Goal: Information Seeking & Learning: Learn about a topic

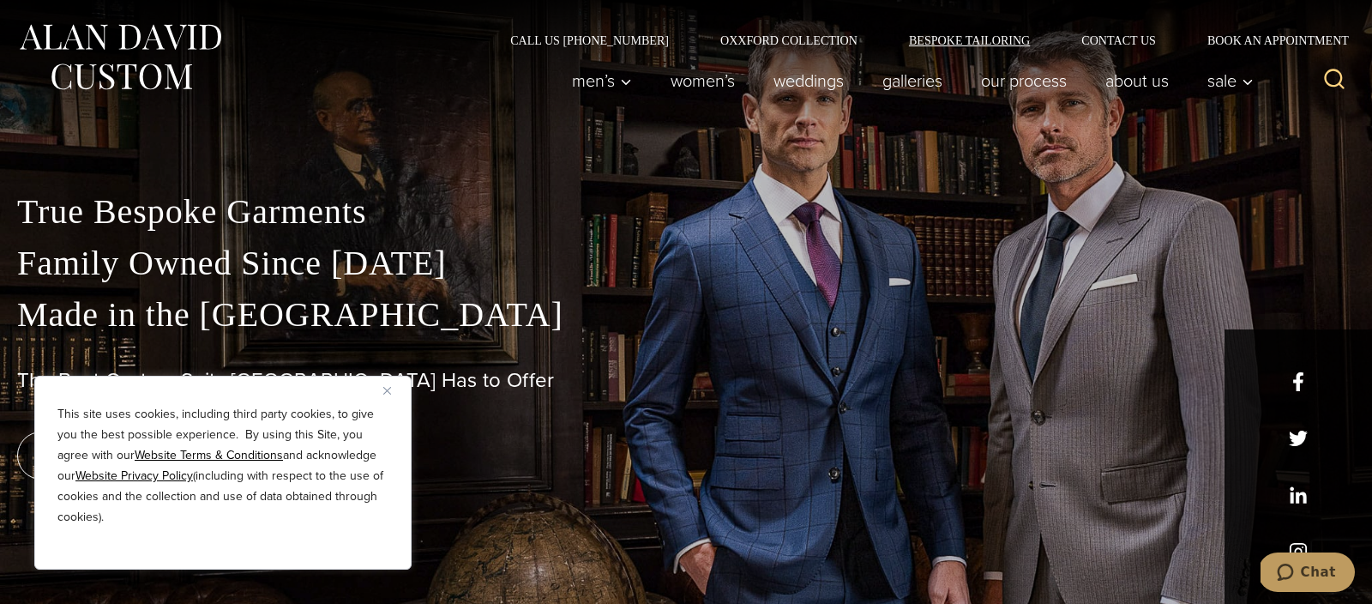
click at [970, 42] on link "Bespoke Tailoring" at bounding box center [969, 40] width 172 height 12
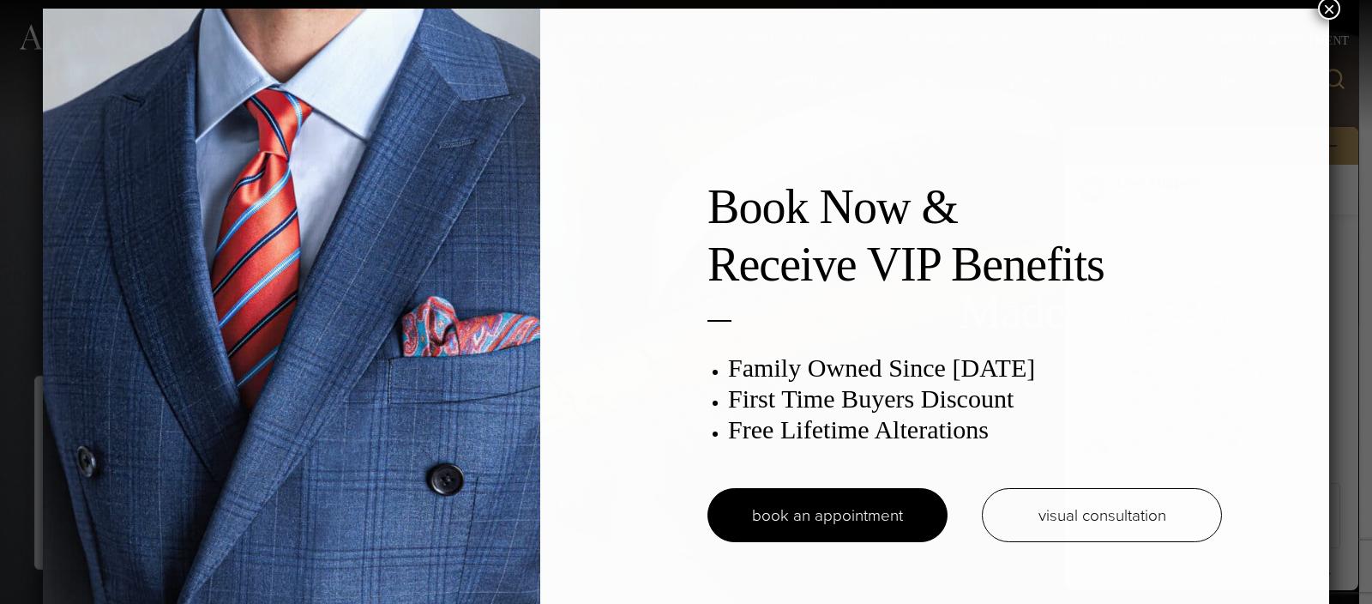
scroll to position [9, 0]
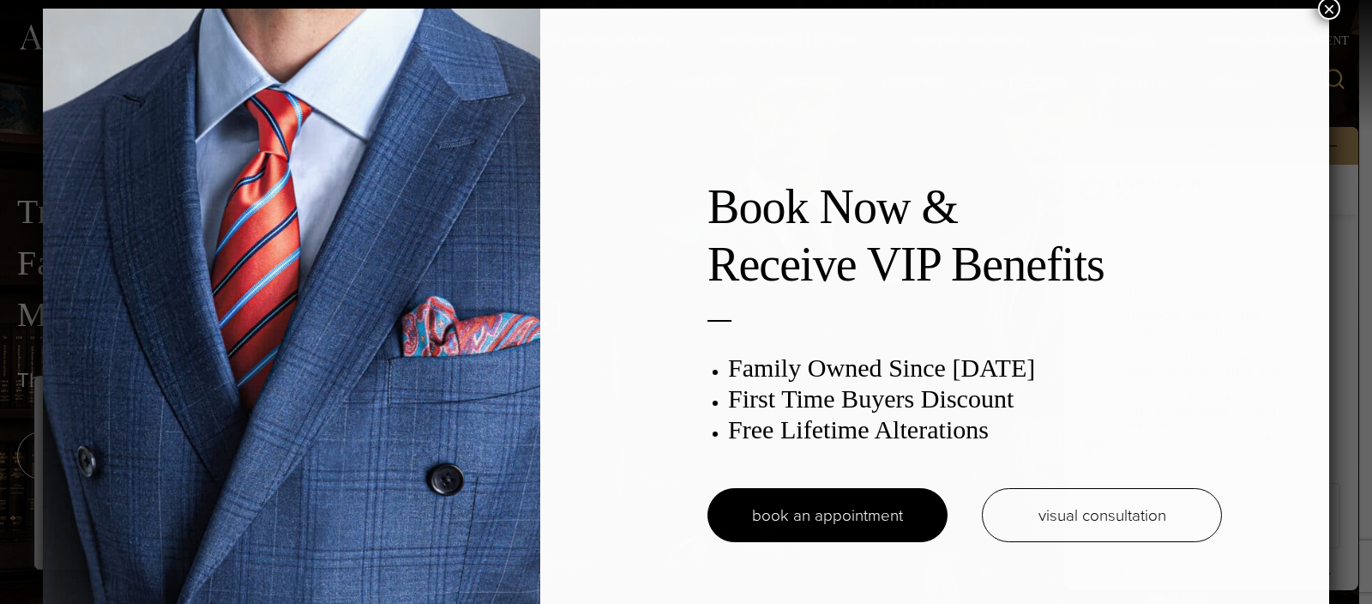
scroll to position [9, 0]
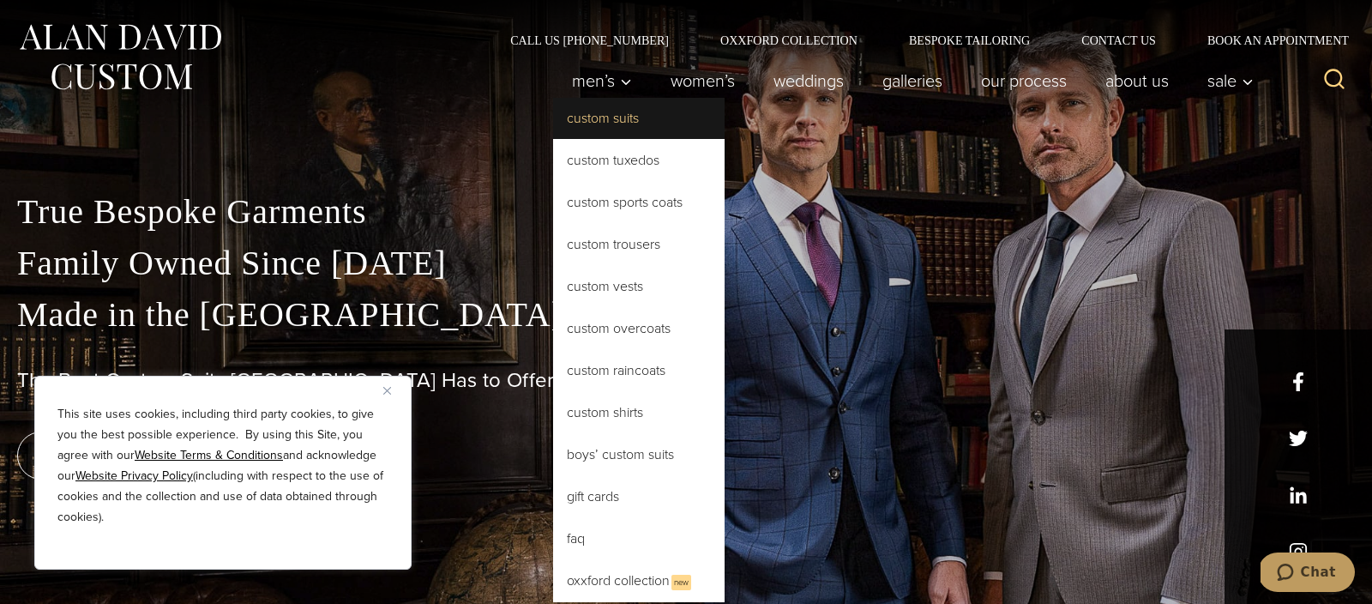
click at [606, 118] on link "Custom Suits" at bounding box center [638, 118] width 171 height 41
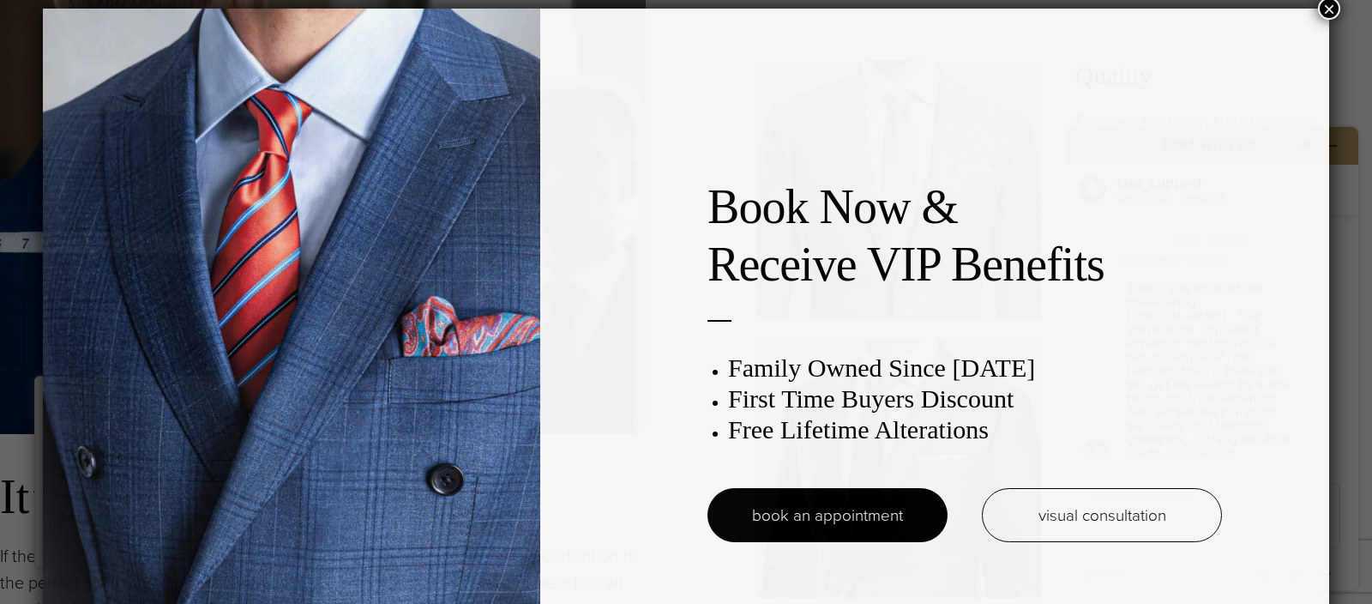
scroll to position [9, 0]
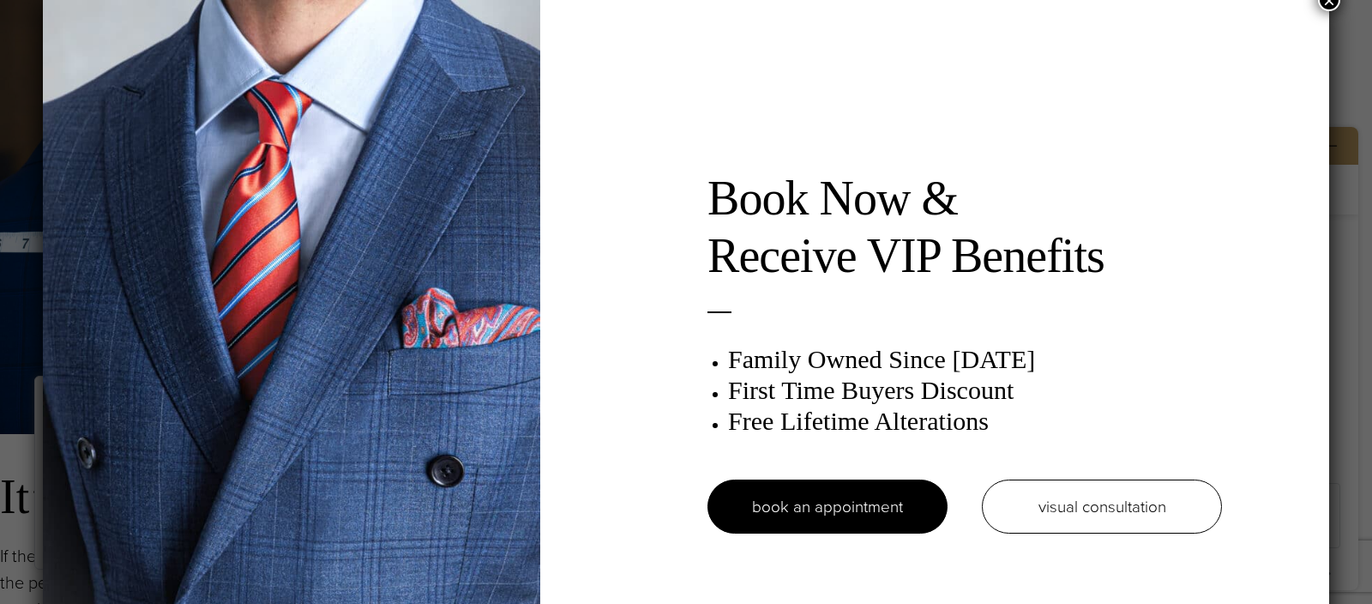
click at [1332, 2] on button "×" at bounding box center [1329, 0] width 22 height 22
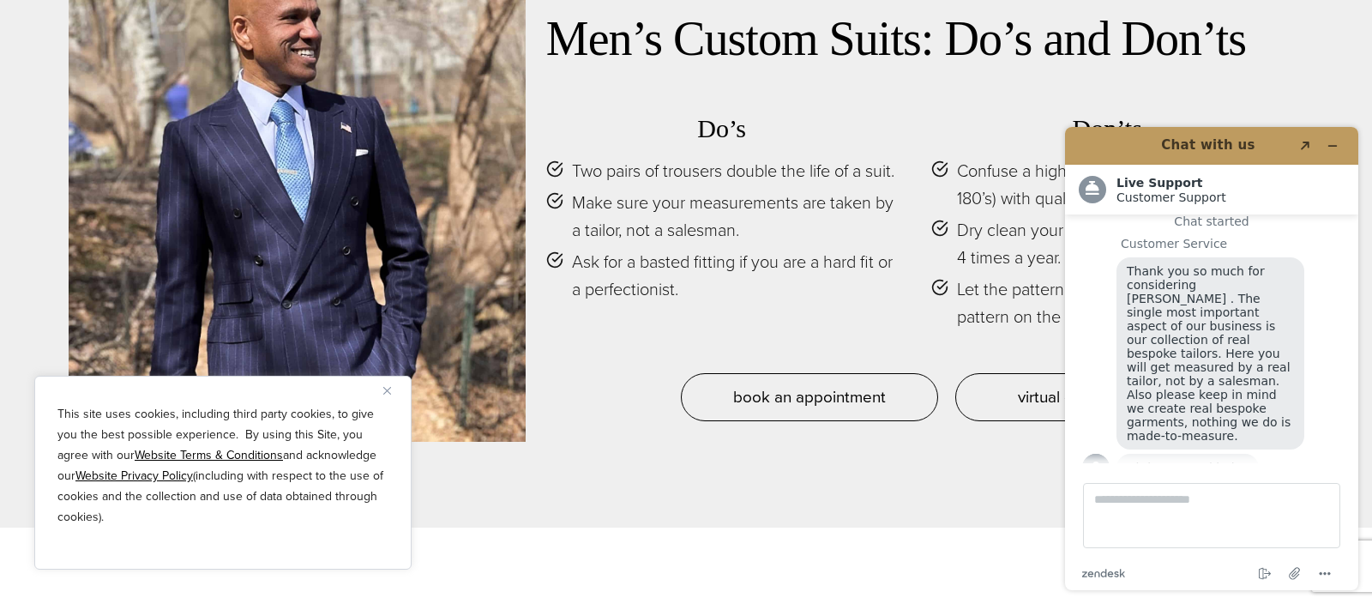
scroll to position [7851, 0]
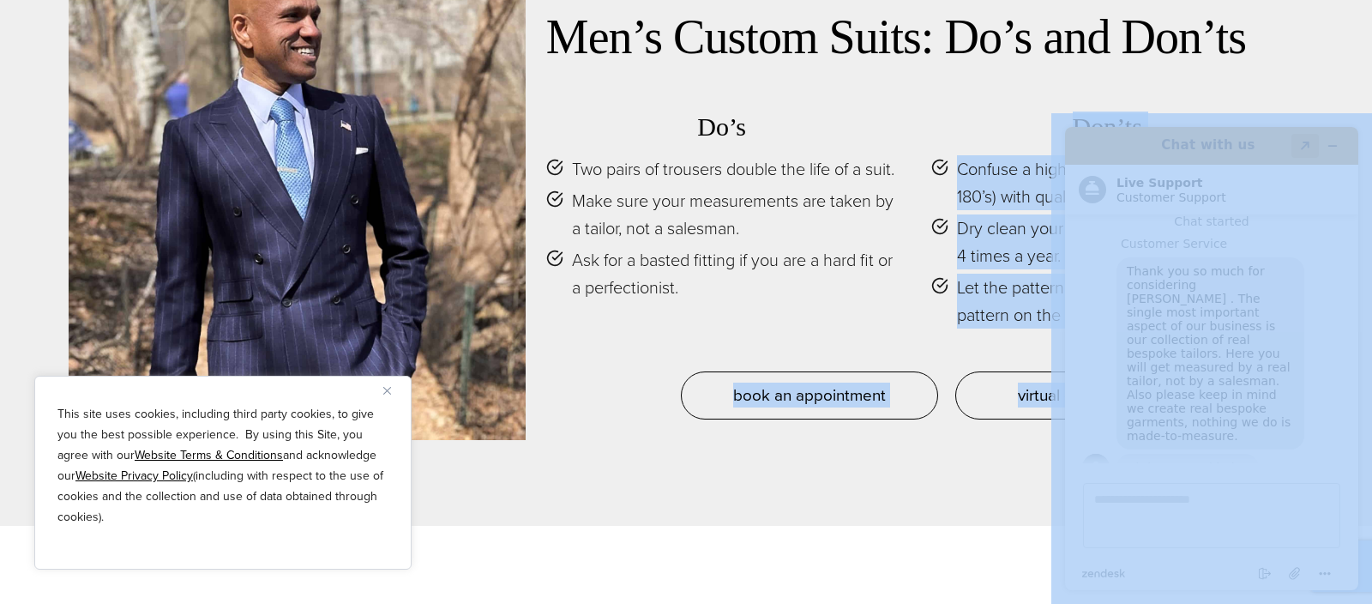
drag, startPoint x: 1823, startPoint y: 435, endPoint x: 1308, endPoint y: 144, distance: 590.8
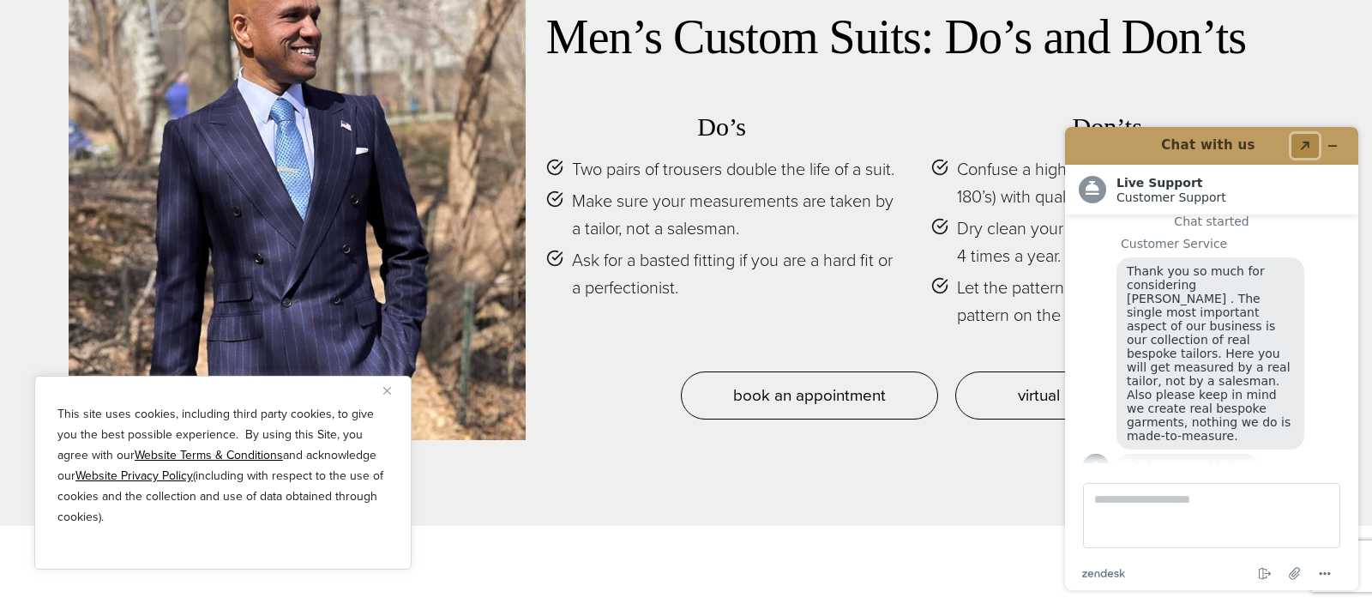
click at [1307, 144] on icon "Popout" at bounding box center [1304, 145] width 9 height 9
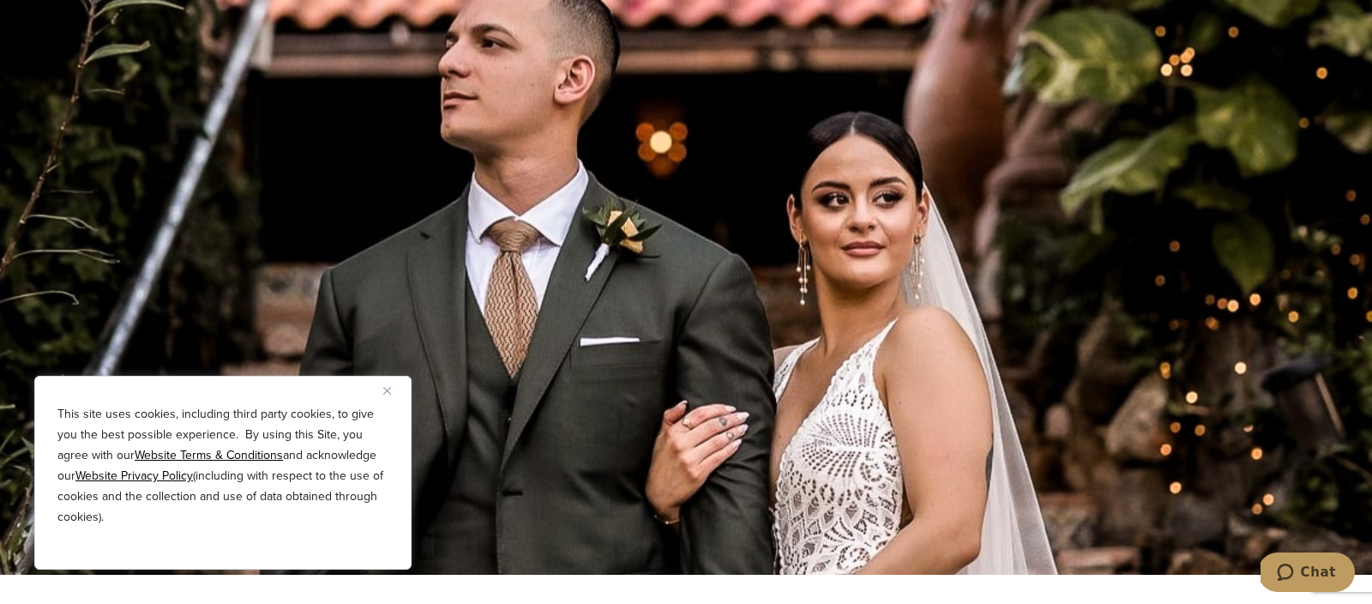
scroll to position [8494, 0]
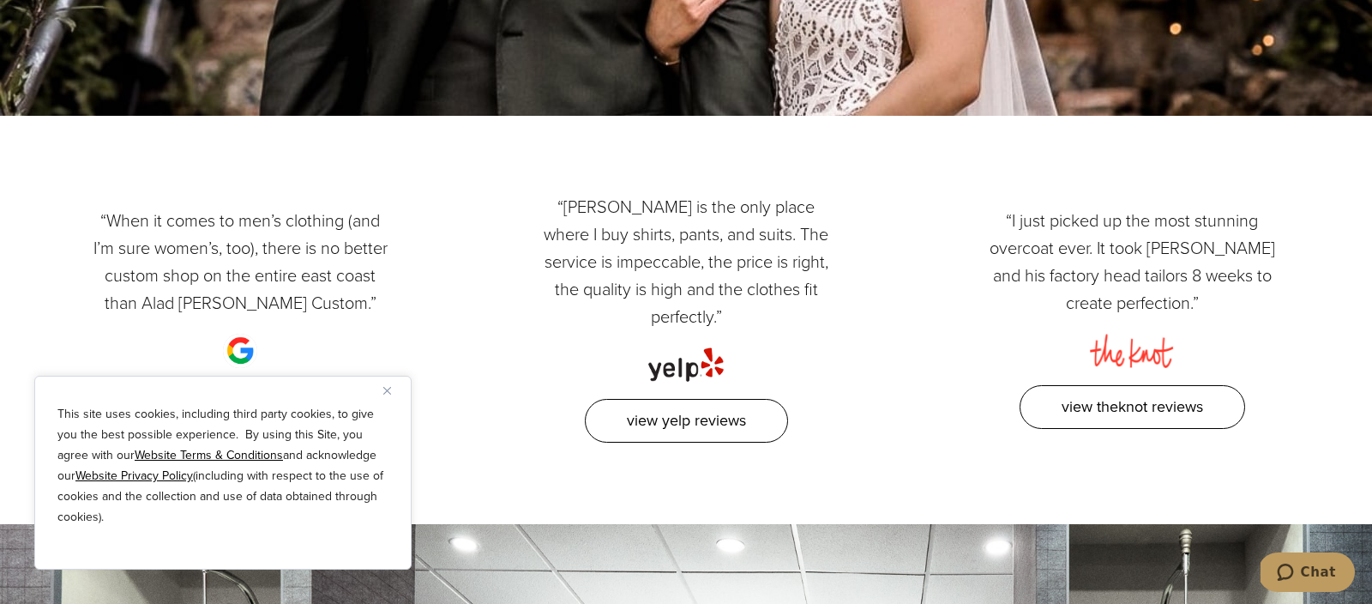
click at [1341, 127] on div "“When it comes to men’s clothing (and I’m sure women’s, too), there is no bette…" at bounding box center [686, 320] width 1372 height 408
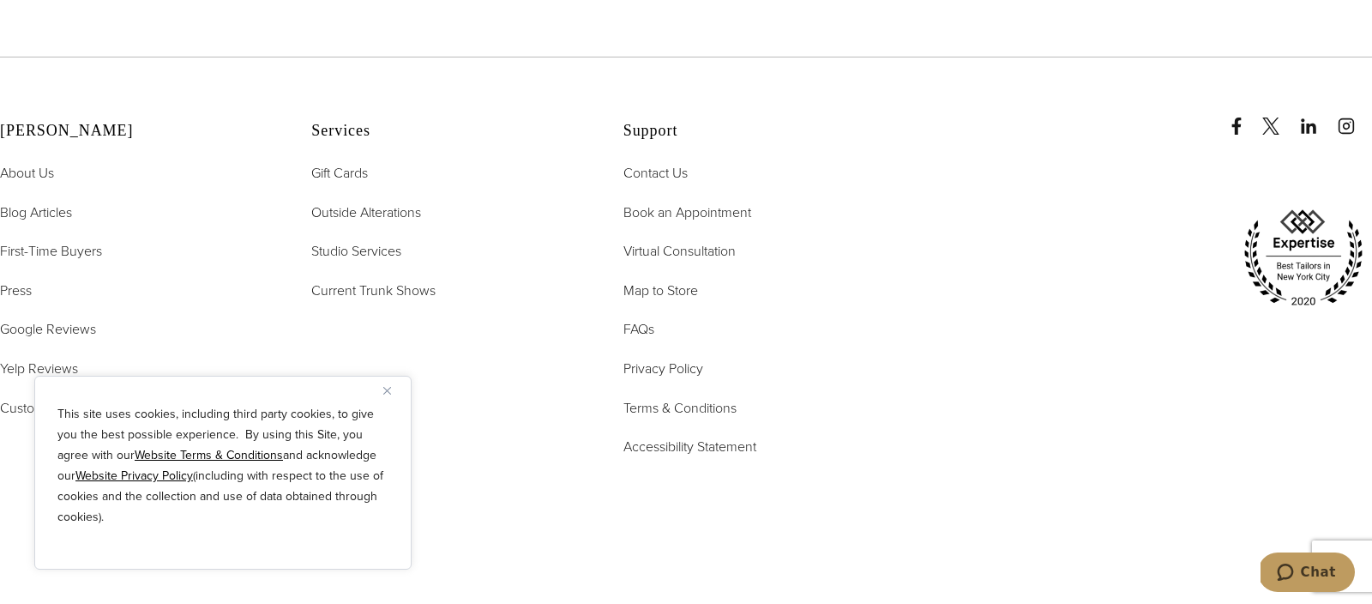
scroll to position [10332, 0]
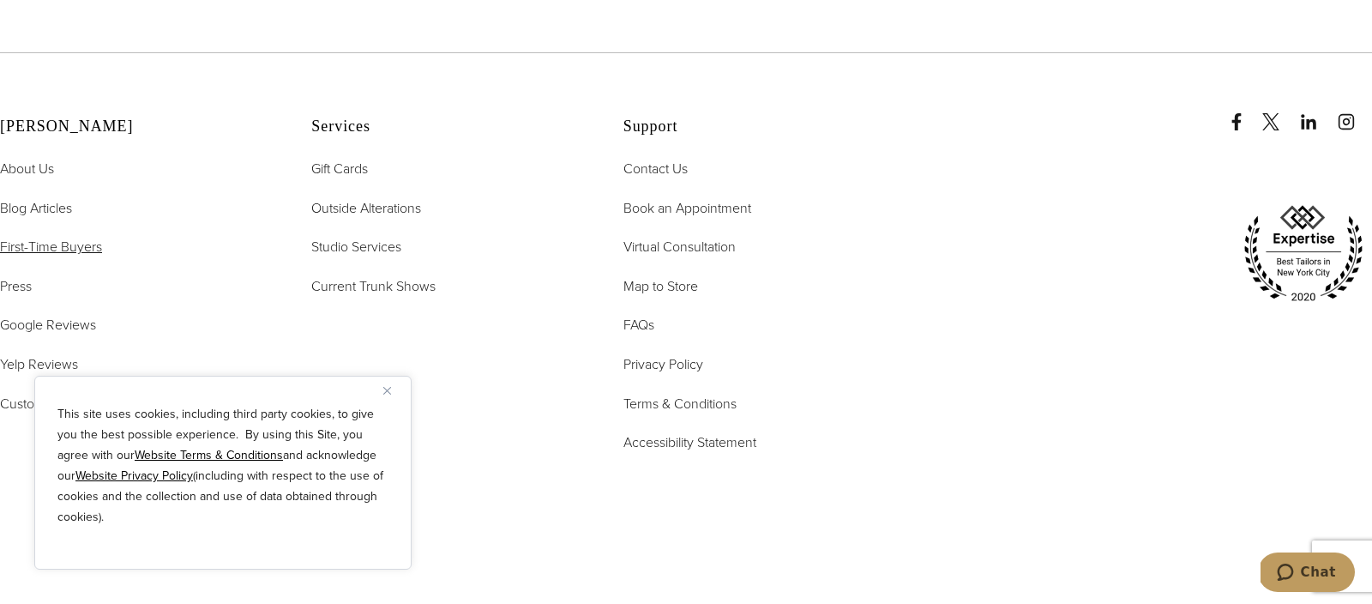
click at [75, 237] on span "First-Time Buyers" at bounding box center [51, 247] width 102 height 20
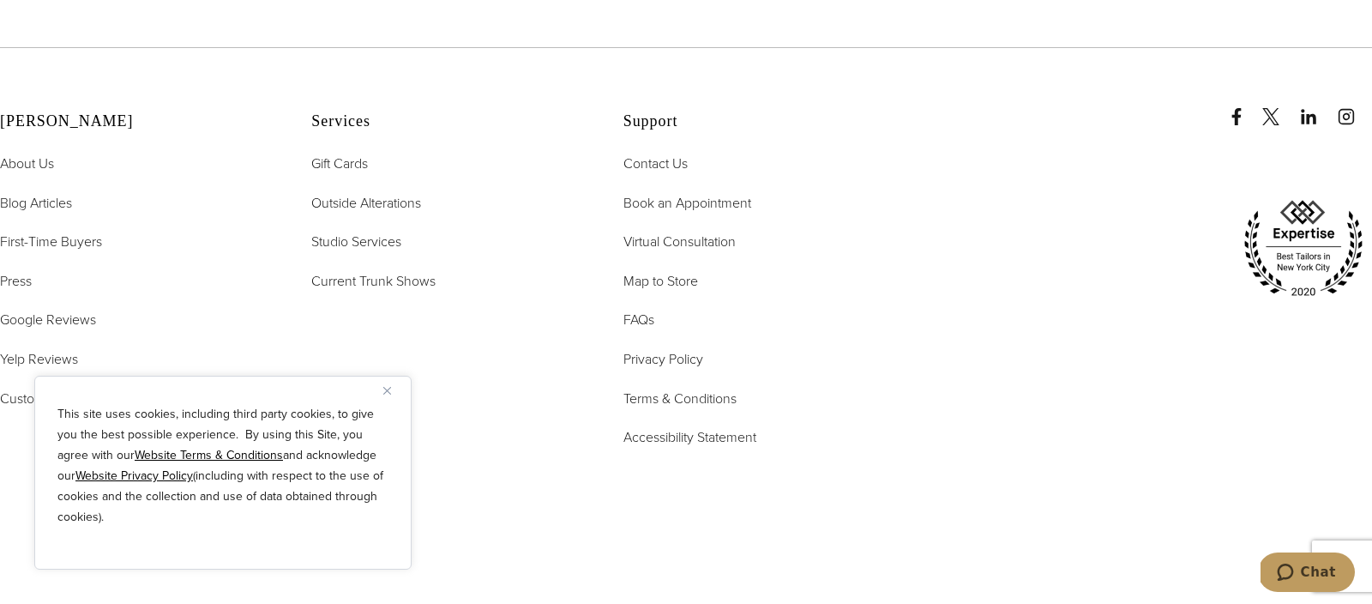
scroll to position [10339, 0]
click at [70, 230] on span "First-Time Buyers" at bounding box center [51, 240] width 102 height 20
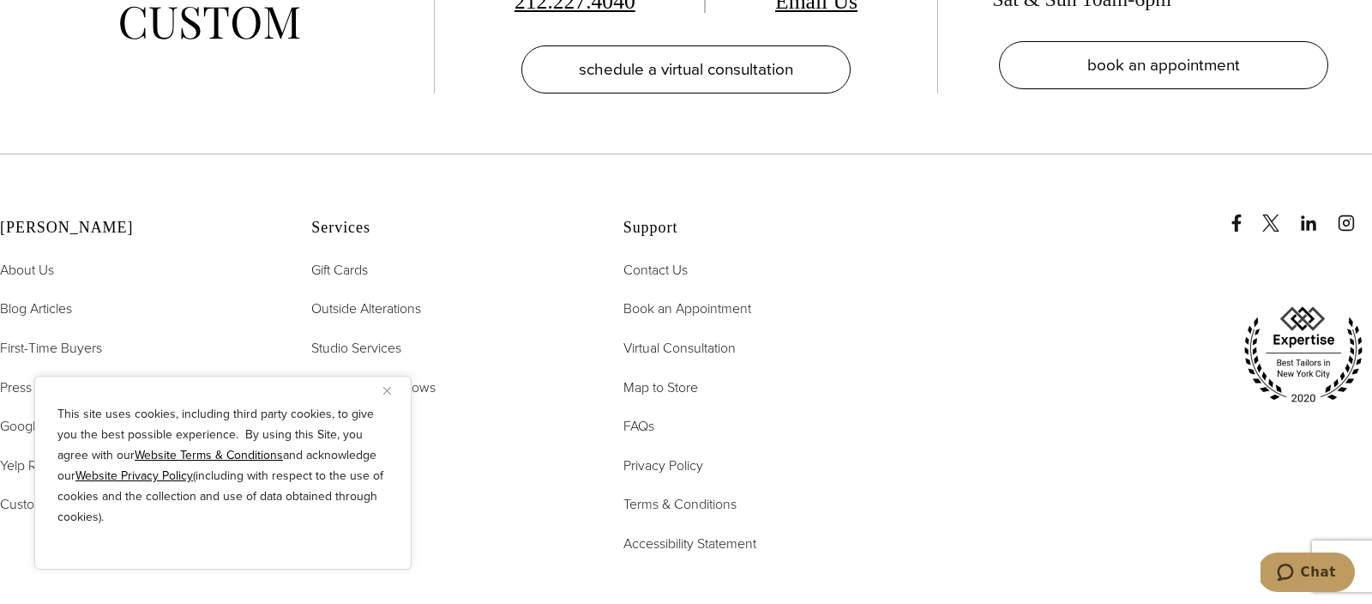
scroll to position [3619, 0]
